Goal: Find specific page/section: Find specific page/section

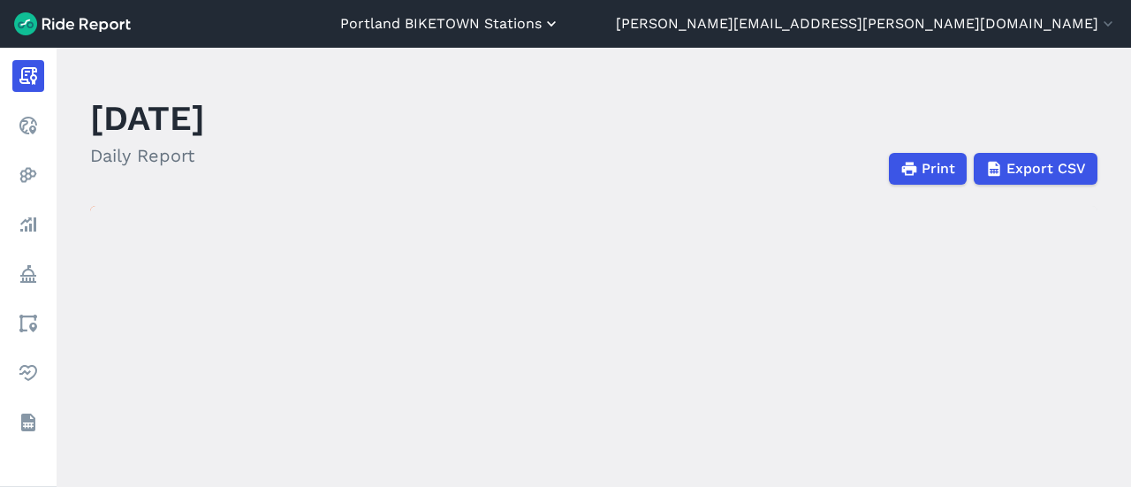
click at [560, 30] on button "Portland BIKETOWN Stations" at bounding box center [450, 23] width 220 height 21
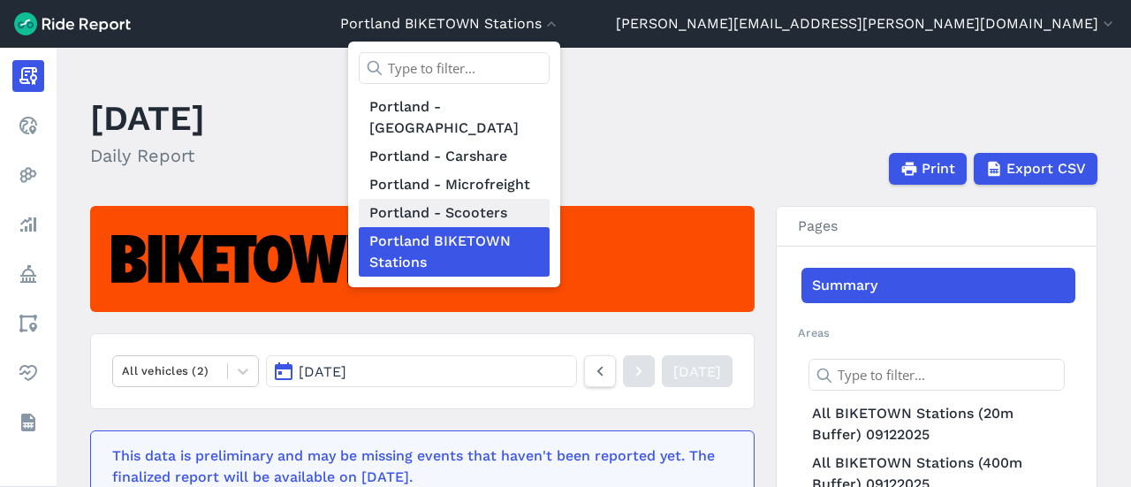
click at [549, 201] on link "Portland - Scooters" at bounding box center [454, 213] width 191 height 28
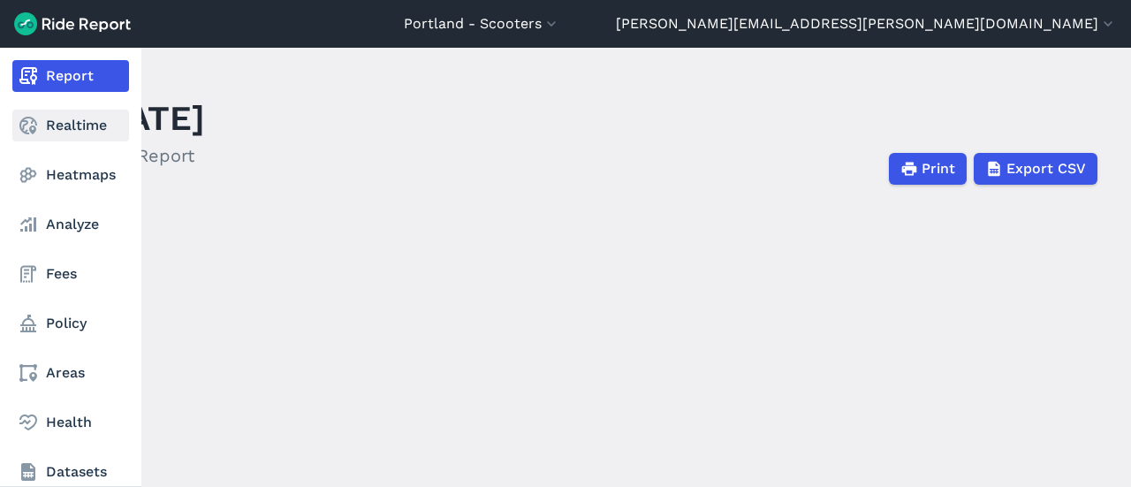
click at [35, 125] on use at bounding box center [28, 126] width 18 height 18
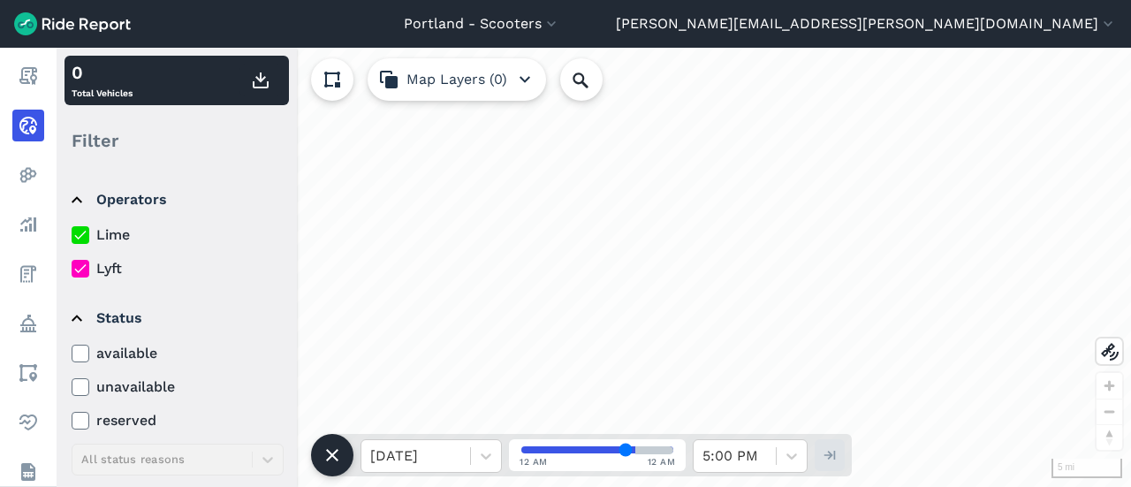
click at [118, 231] on label "Lime" at bounding box center [178, 234] width 212 height 21
click at [72, 231] on input "Lime" at bounding box center [72, 229] width 0 height 11
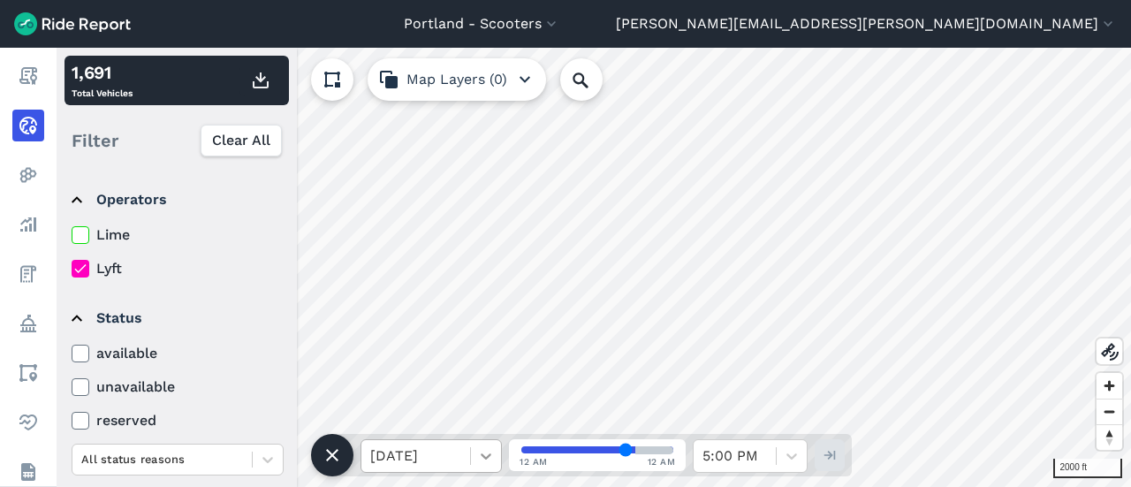
click at [473, 458] on div at bounding box center [486, 456] width 30 height 30
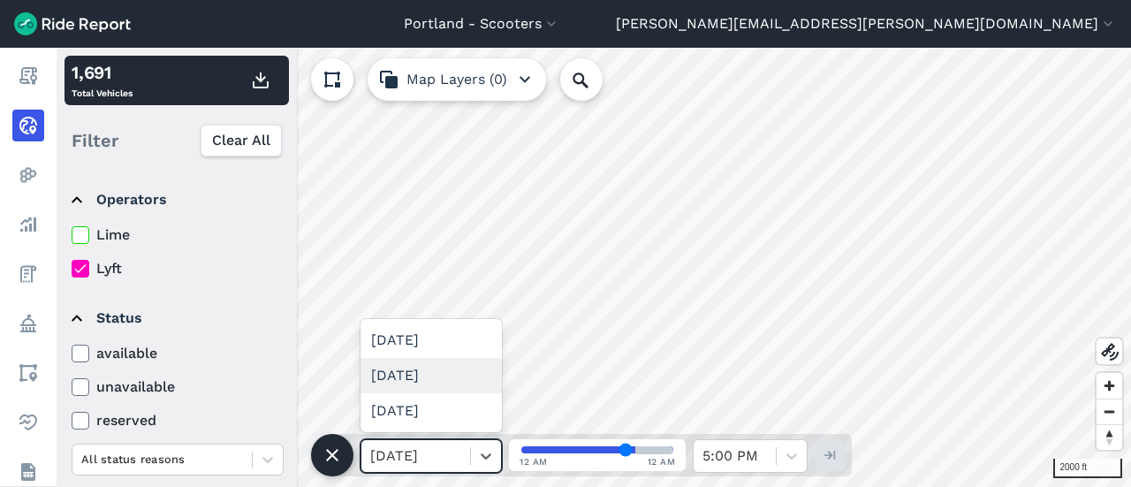
click at [444, 375] on div "[DATE]" at bounding box center [430, 375] width 141 height 35
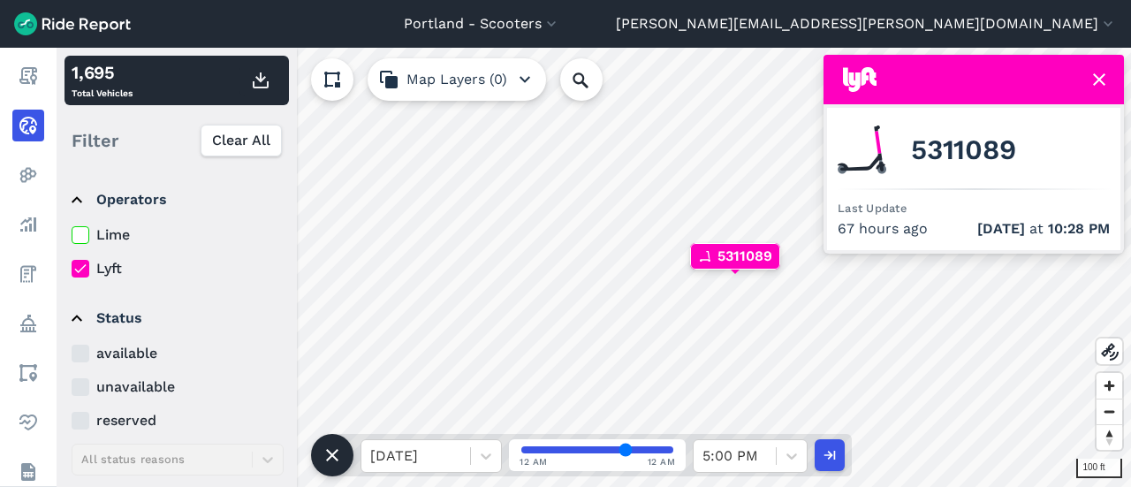
click at [945, 158] on span "5311089" at bounding box center [963, 150] width 104 height 21
copy span "5311089"
drag, startPoint x: 631, startPoint y: 447, endPoint x: 643, endPoint y: 450, distance: 12.6
click at [643, 450] on input "range" at bounding box center [597, 449] width 152 height 7
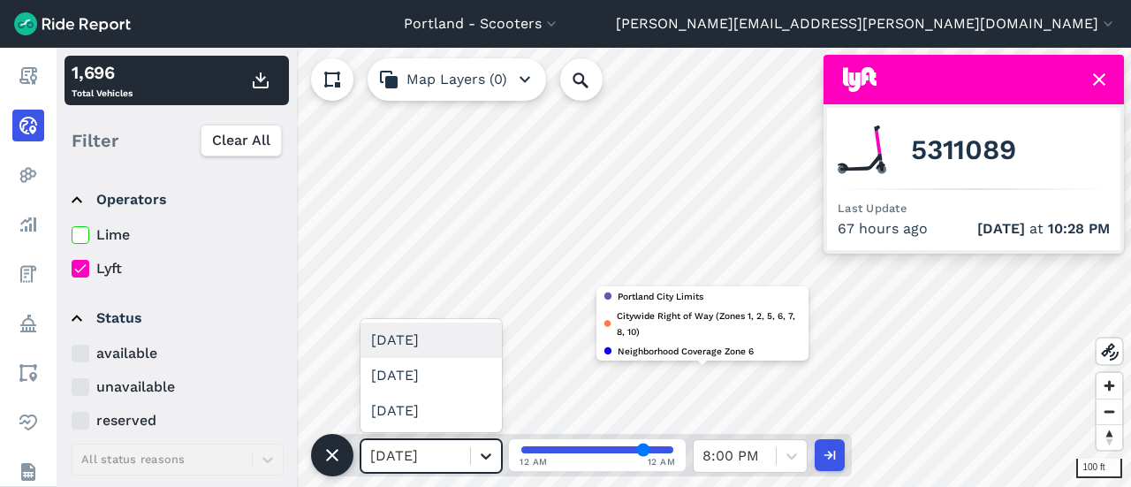
click at [496, 459] on div at bounding box center [486, 456] width 30 height 30
click at [445, 369] on div "[DATE]" at bounding box center [430, 375] width 141 height 35
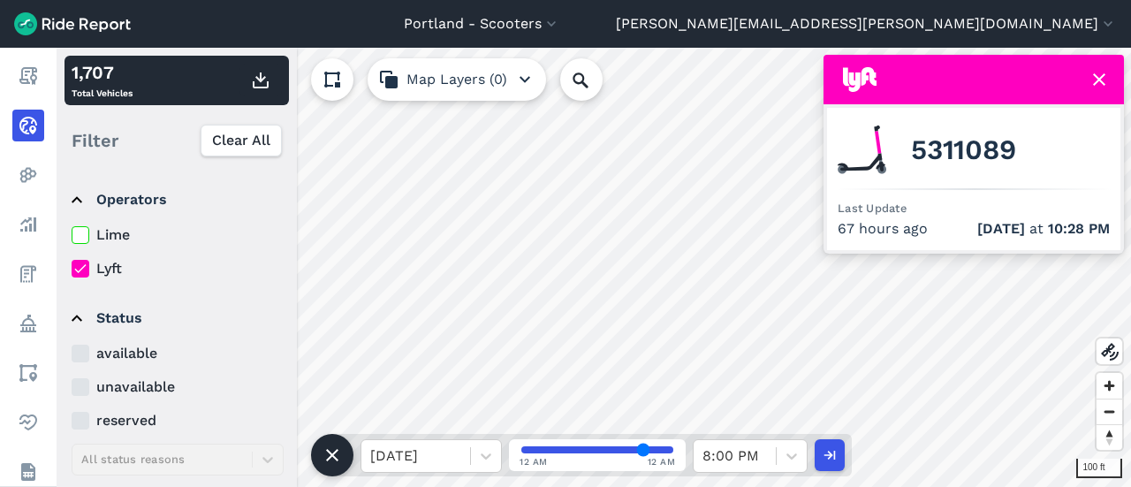
drag, startPoint x: 647, startPoint y: 448, endPoint x: 594, endPoint y: 448, distance: 53.0
click at [594, 448] on input "range" at bounding box center [597, 449] width 152 height 7
drag, startPoint x: 599, startPoint y: 448, endPoint x: 672, endPoint y: 446, distance: 73.3
type input "0"
click at [672, 446] on input "range" at bounding box center [597, 449] width 152 height 7
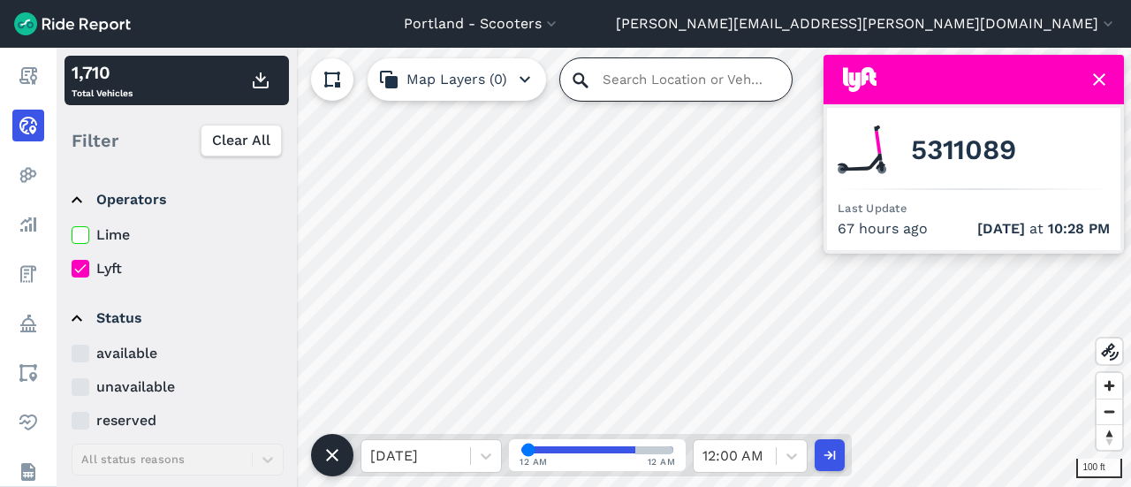
click at [627, 77] on input "Search Location or Vehicles" at bounding box center [675, 79] width 231 height 42
paste input "5311089"
type input "5311089"
